Goal: Transaction & Acquisition: Purchase product/service

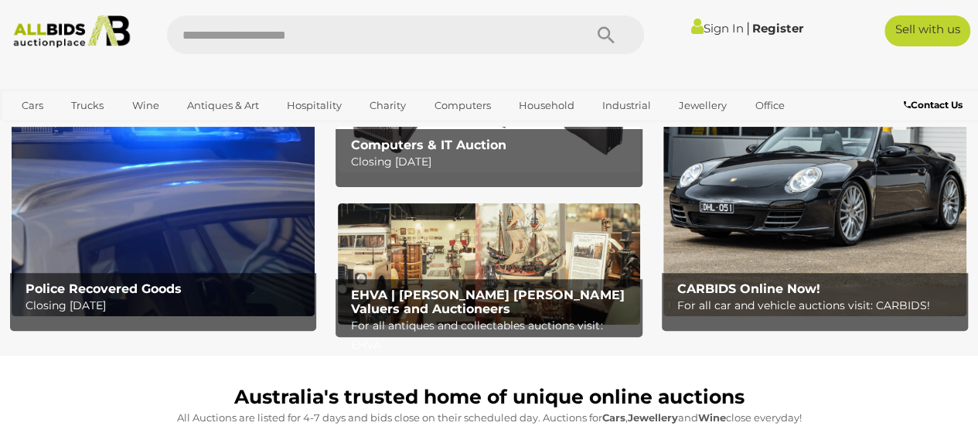
scroll to position [116, 0]
click at [768, 293] on b "CARBIDS Online Now!" at bounding box center [748, 288] width 143 height 15
click at [104, 228] on img at bounding box center [163, 183] width 303 height 265
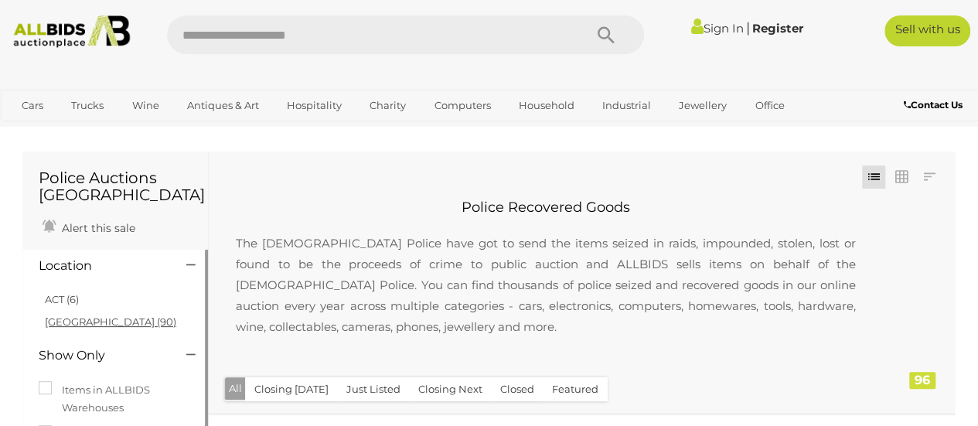
click at [73, 322] on link "[GEOGRAPHIC_DATA] (90)" at bounding box center [110, 321] width 131 height 12
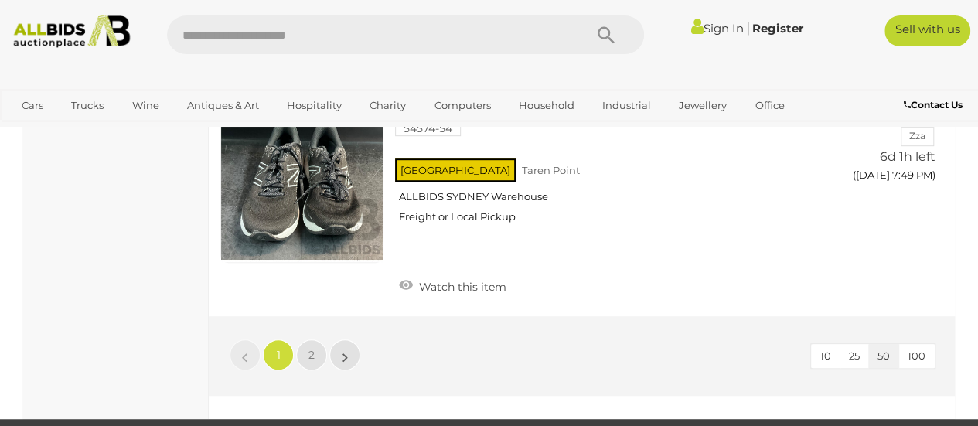
scroll to position [12115, 0]
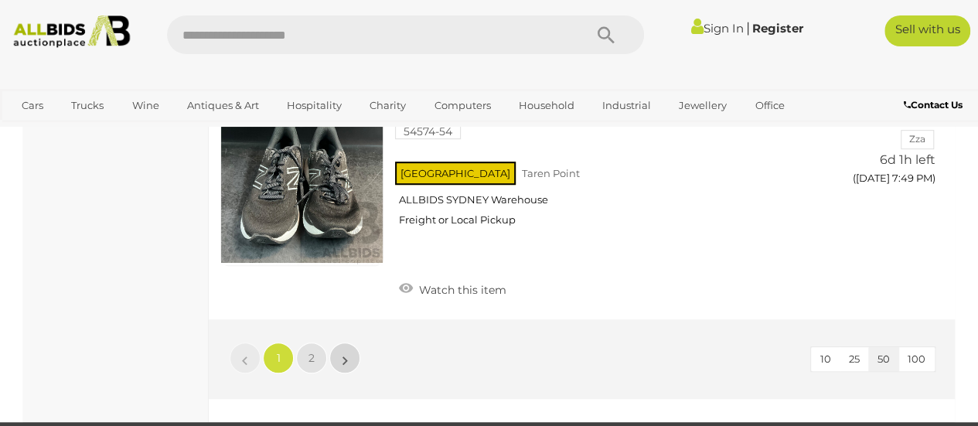
click at [338, 344] on link "»" at bounding box center [344, 357] width 31 height 31
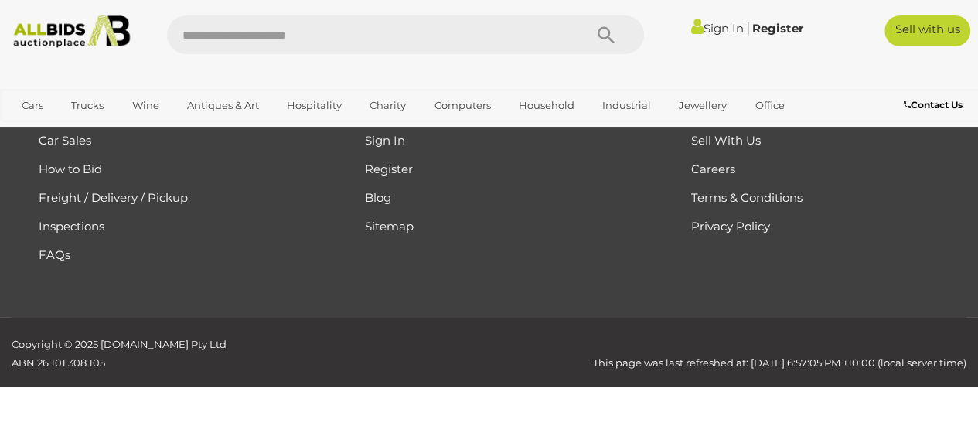
scroll to position [258, 0]
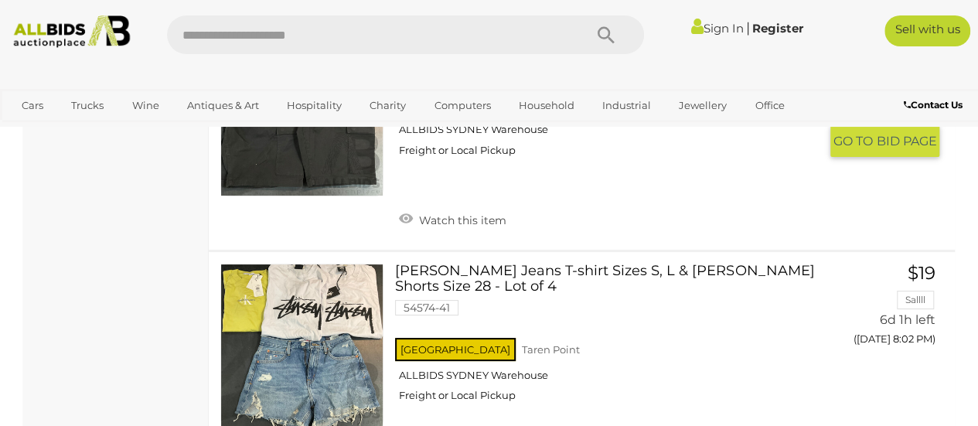
scroll to position [2908, 0]
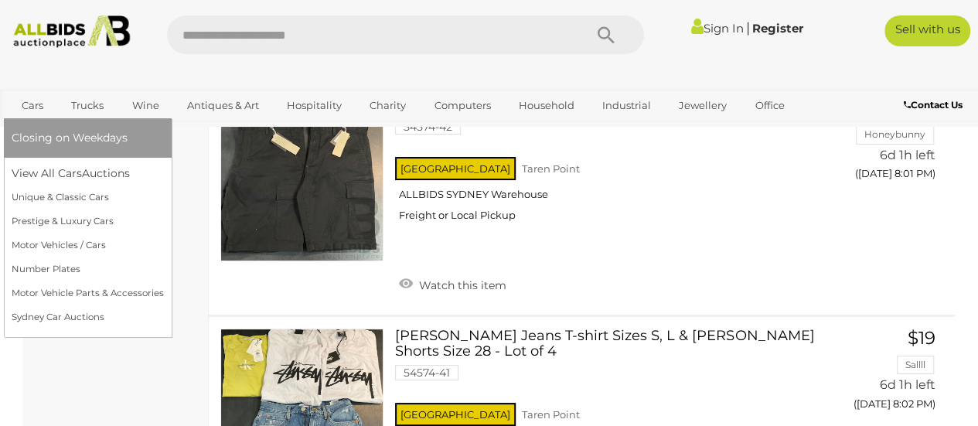
click at [26, 101] on link "Cars" at bounding box center [33, 106] width 42 height 26
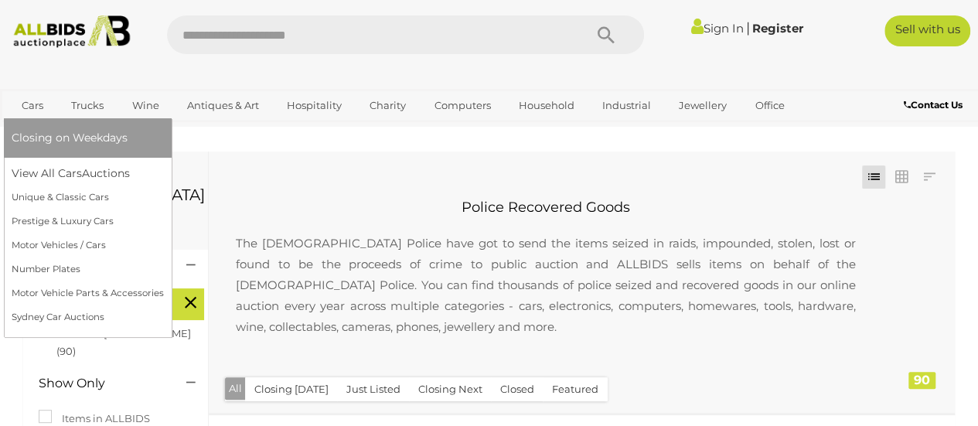
click at [28, 106] on link "Cars" at bounding box center [33, 106] width 42 height 26
click at [29, 106] on link "Cars" at bounding box center [33, 106] width 42 height 26
click at [30, 182] on link "View All Cars Auctions" at bounding box center [88, 174] width 152 height 24
